Goal: Download file/media

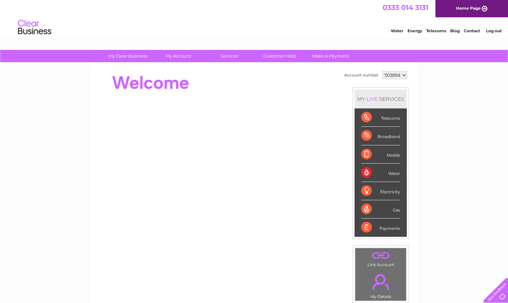
click at [404, 75] on select "503894 503895" at bounding box center [394, 75] width 25 height 8
select select "503895"
click at [382, 71] on select "503894 503895" at bounding box center [394, 75] width 25 height 8
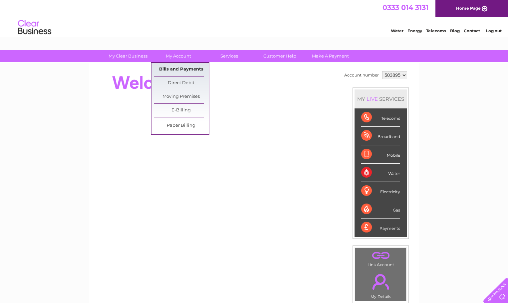
click at [183, 68] on link "Bills and Payments" at bounding box center [181, 69] width 55 height 13
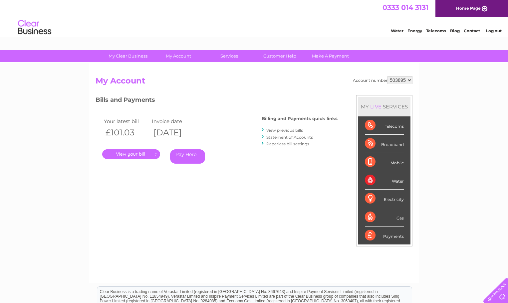
click at [135, 154] on link "." at bounding box center [131, 154] width 58 height 10
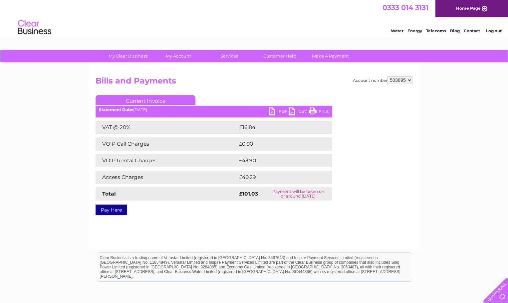
click at [292, 110] on link "CSV" at bounding box center [299, 113] width 20 height 10
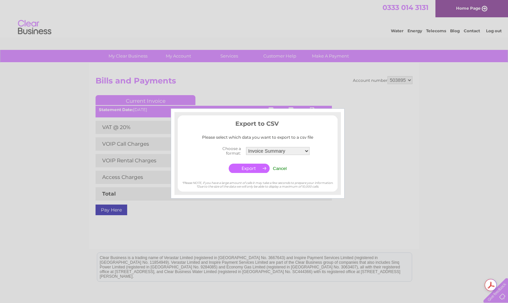
click at [287, 167] on input "Cancel" at bounding box center [280, 168] width 14 height 5
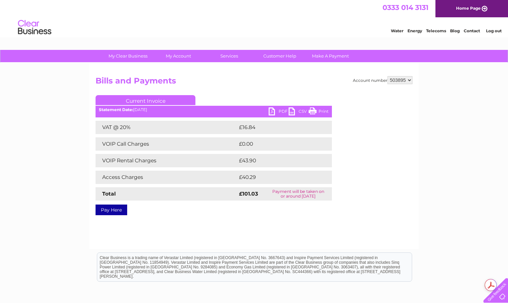
click at [274, 113] on link "PDF" at bounding box center [279, 113] width 20 height 10
